Goal: Use online tool/utility: Utilize a website feature to perform a specific function

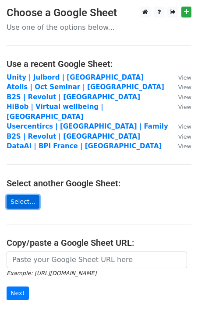
click at [25, 195] on link "Select..." at bounding box center [23, 202] width 33 height 14
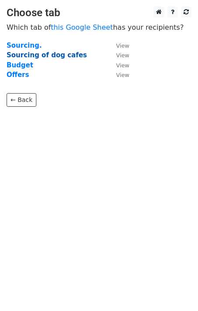
click at [58, 51] on strong "Sourcing of dog cafes" at bounding box center [47, 55] width 81 height 8
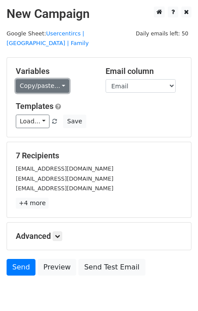
click at [60, 79] on link "Copy/paste..." at bounding box center [42, 86] width 53 height 14
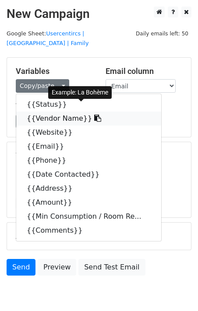
click at [61, 112] on link "{{Vendor Name}}" at bounding box center [88, 119] width 145 height 14
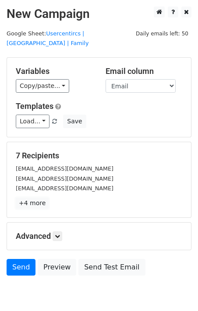
click at [32, 198] on link "+4 more" at bounding box center [32, 203] width 33 height 11
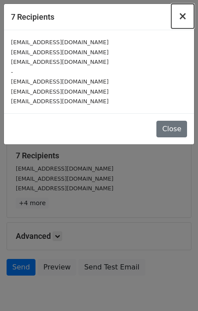
click at [184, 16] on span "×" at bounding box center [182, 16] width 9 height 12
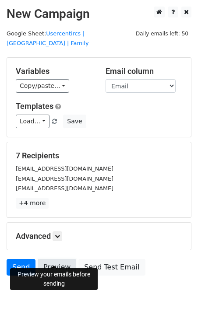
click at [60, 259] on link "Preview" at bounding box center [57, 267] width 39 height 17
